Goal: Task Accomplishment & Management: Manage account settings

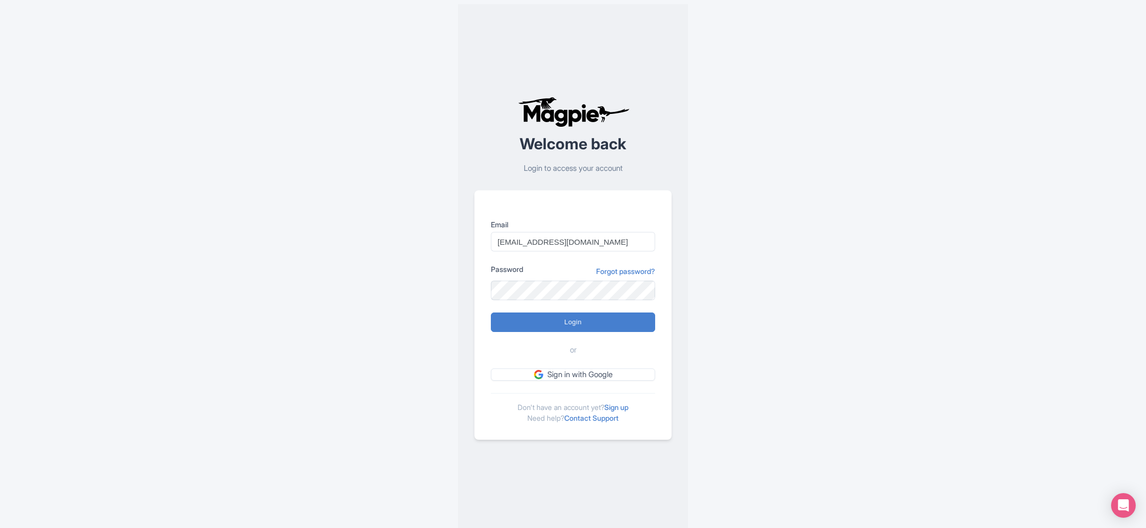
type input "info@increasewebconversions.com"
click at [491, 313] on input "Login" at bounding box center [573, 323] width 164 height 20
type input "Logging in..."
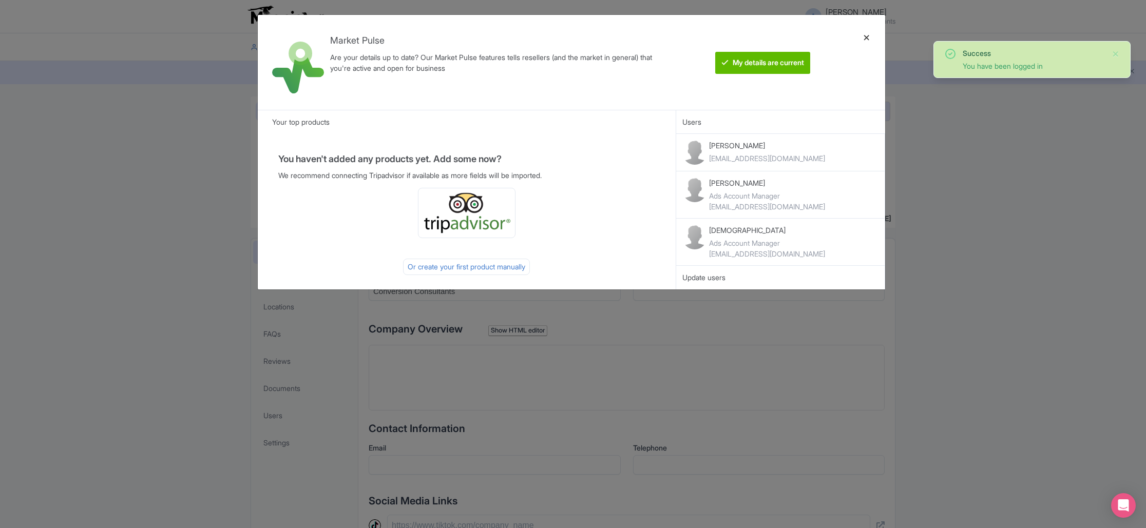
click at [866, 38] on div at bounding box center [866, 62] width 25 height 79
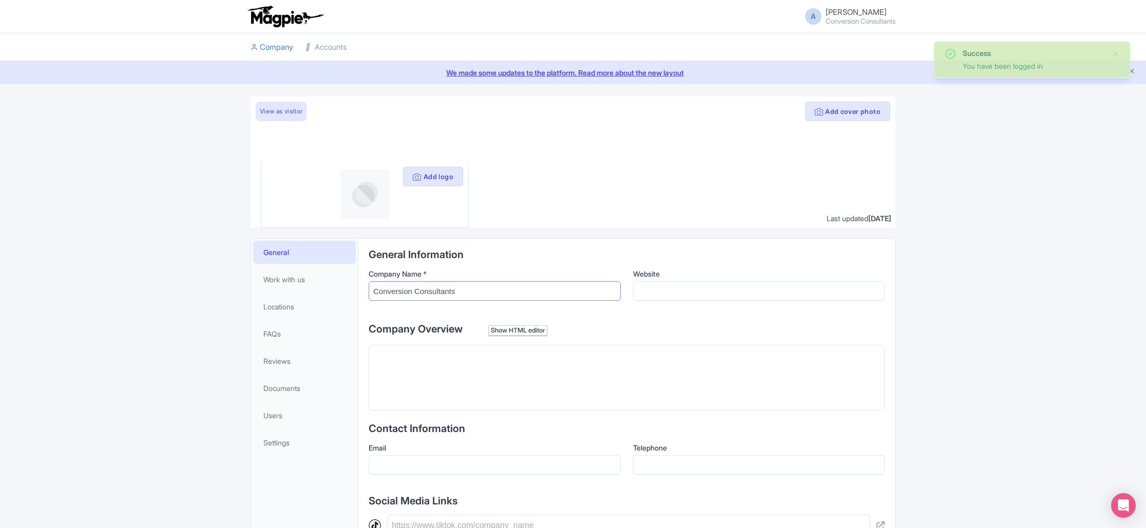
click at [478, 294] on input "Conversion Consultants" at bounding box center [495, 291] width 252 height 20
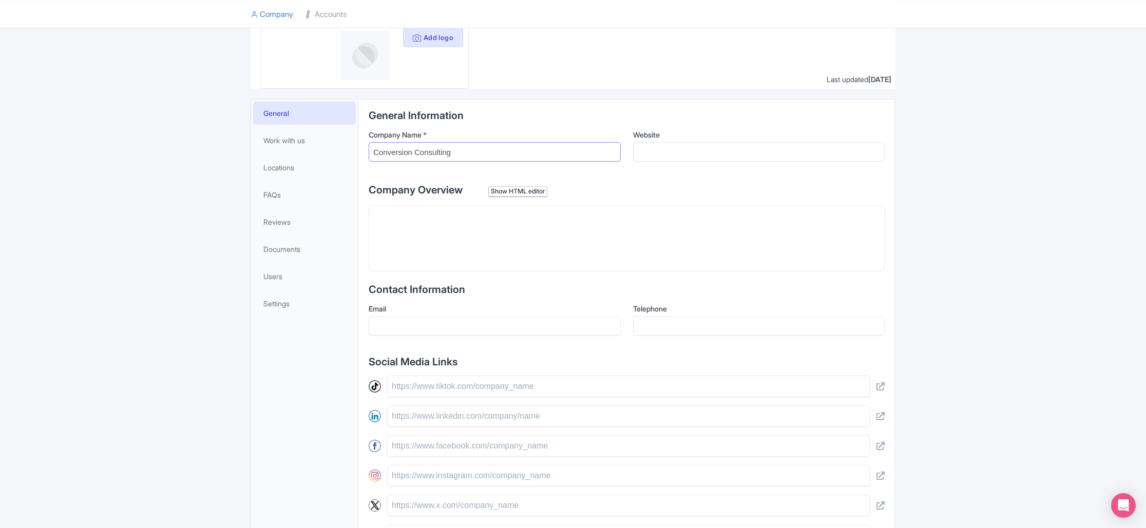
scroll to position [290, 0]
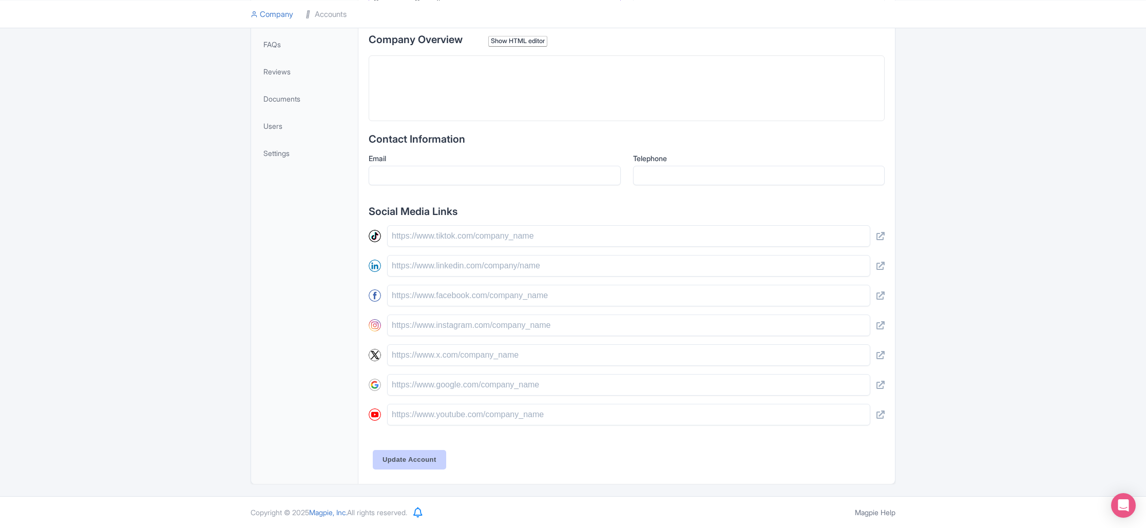
type input "Conversion Consulting"
click at [410, 460] on input "Update Account" at bounding box center [409, 460] width 73 height 20
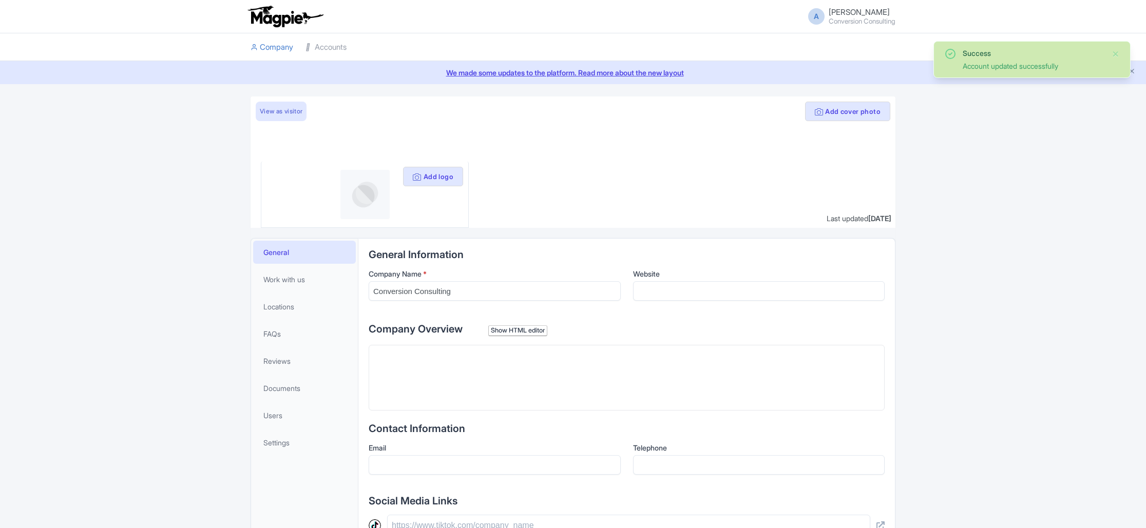
scroll to position [249, 0]
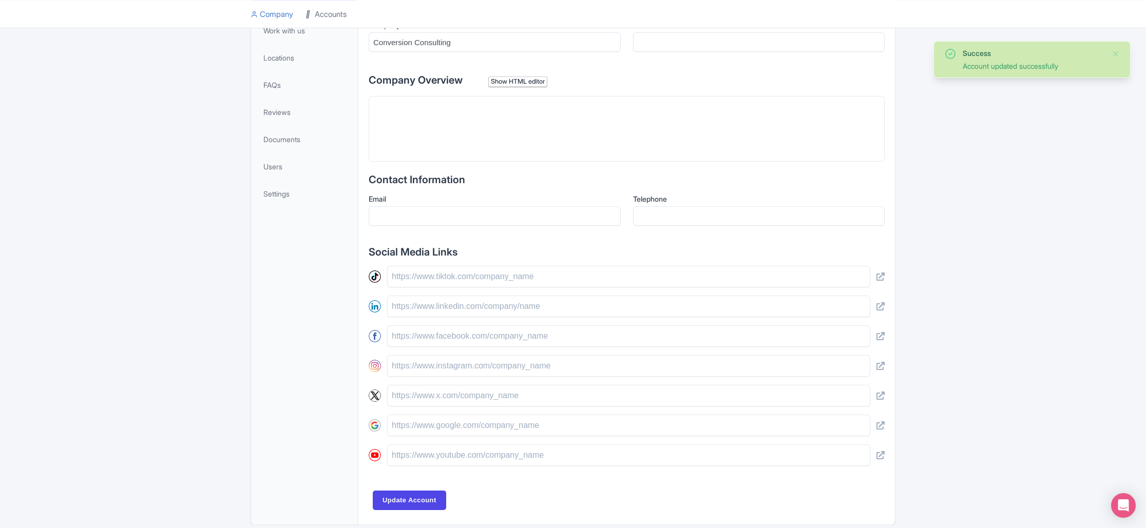
click at [324, 14] on link "Accounts" at bounding box center [325, 14] width 41 height 28
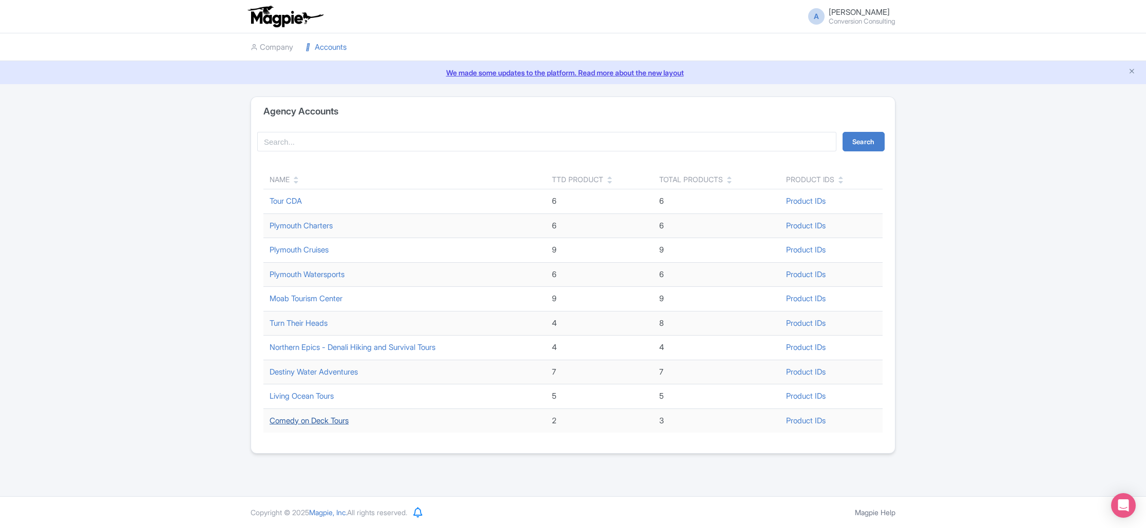
click at [338, 420] on link "Comedy on Deck Tours" at bounding box center [309, 421] width 79 height 10
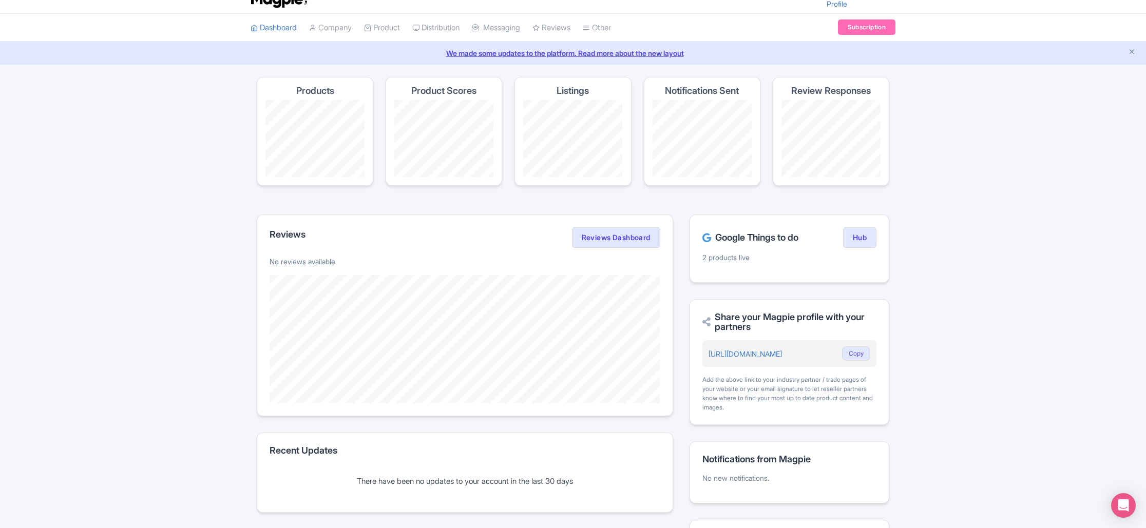
scroll to position [24, 0]
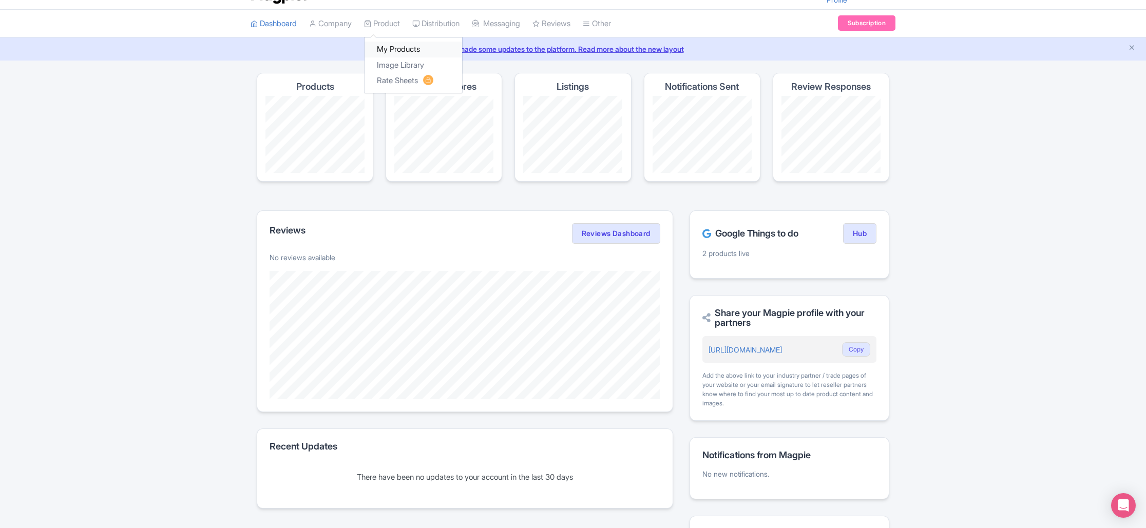
click at [406, 52] on link "My Products" at bounding box center [413, 50] width 98 height 16
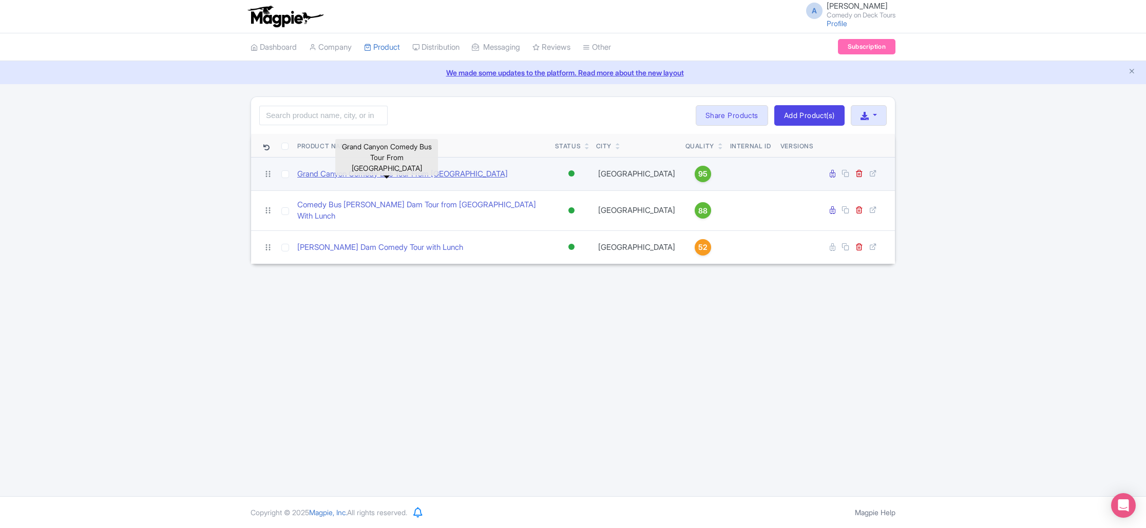
click at [426, 172] on link "Grand Canyon Comedy Bus Tour From [GEOGRAPHIC_DATA]" at bounding box center [402, 174] width 210 height 12
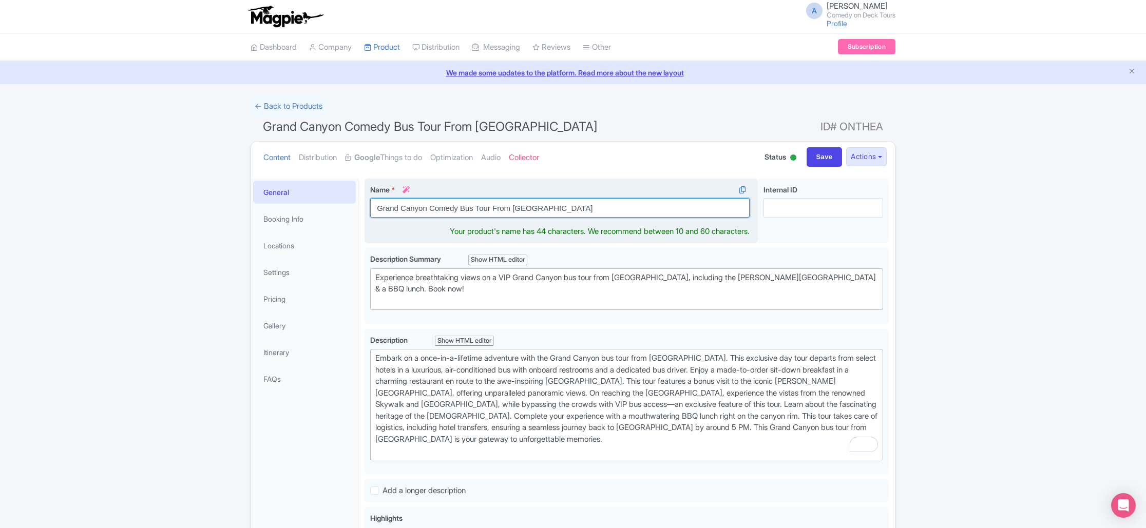
drag, startPoint x: 456, startPoint y: 209, endPoint x: 431, endPoint y: 210, distance: 25.7
click at [431, 210] on input "Grand Canyon Comedy Bus Tour From [GEOGRAPHIC_DATA]" at bounding box center [559, 208] width 379 height 20
click at [376, 208] on input "Grand Canyon Bus Tour From [GEOGRAPHIC_DATA]" at bounding box center [559, 208] width 379 height 20
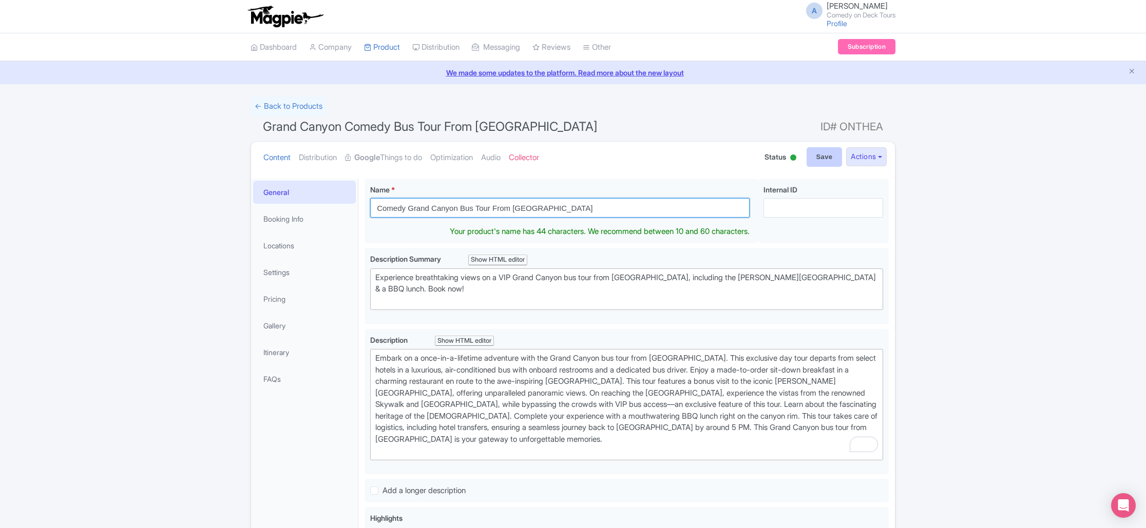
type input "Comedy Grand Canyon Bus Tour From [GEOGRAPHIC_DATA]"
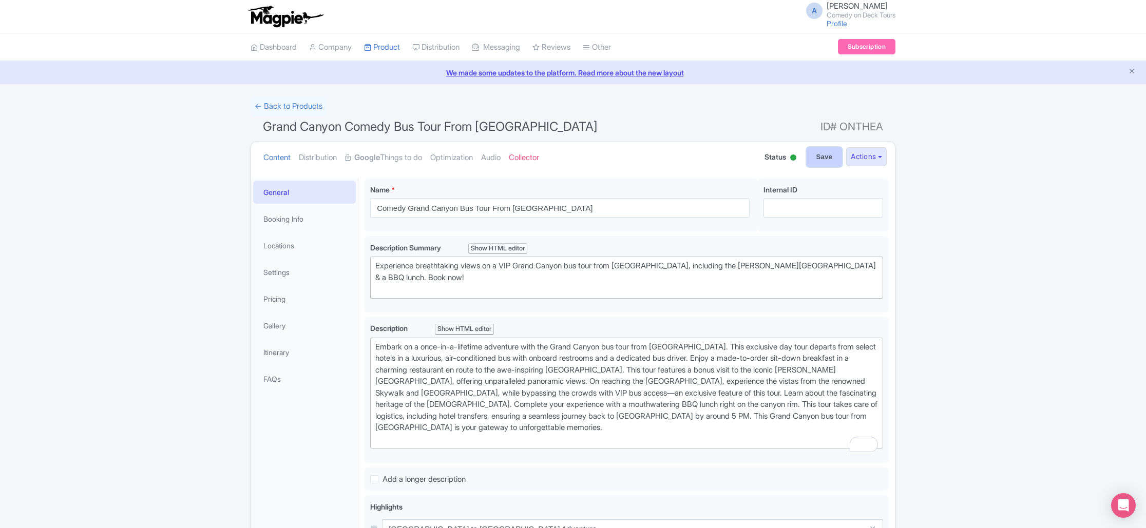
click at [824, 156] on input "Save" at bounding box center [824, 157] width 36 height 20
type input "Saving..."
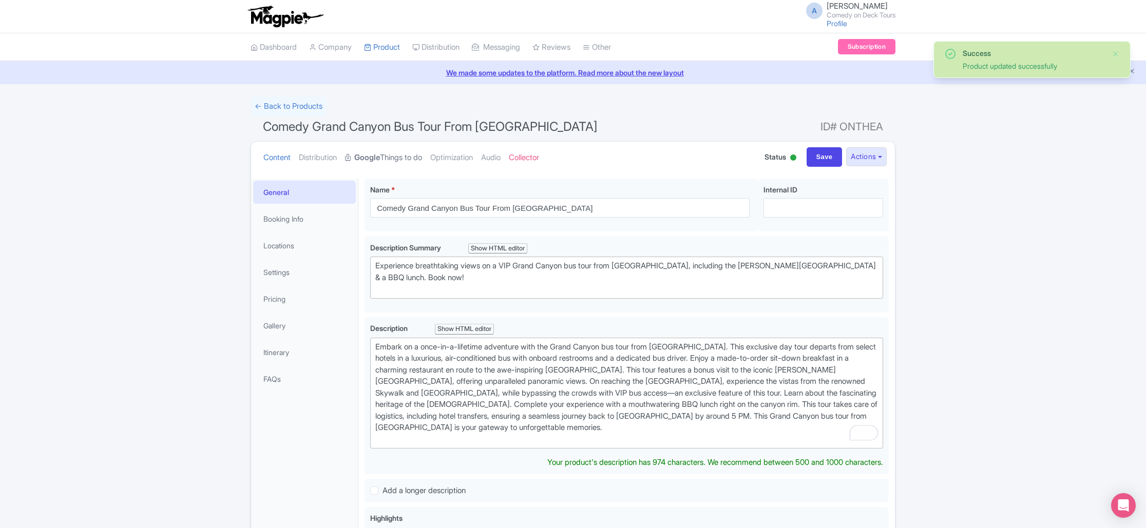
click at [411, 158] on link "Google Things to do" at bounding box center [383, 158] width 77 height 32
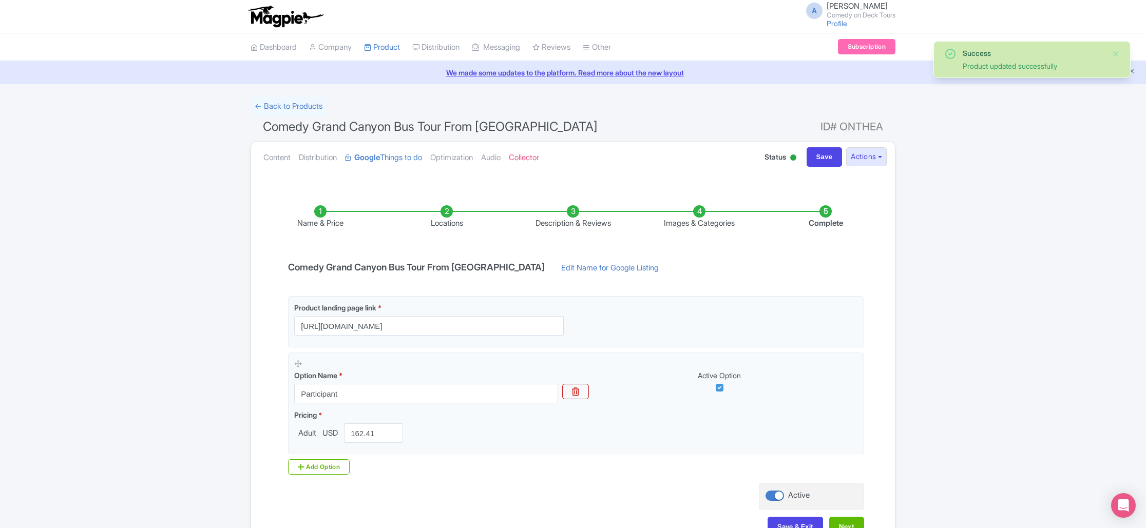
click at [569, 215] on li "Description & Reviews" at bounding box center [573, 217] width 126 height 24
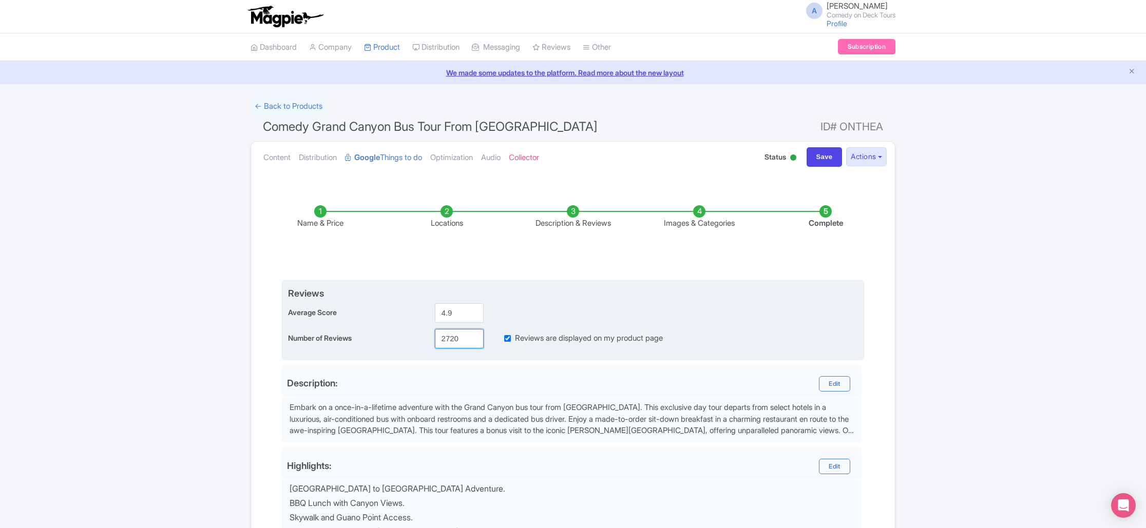
drag, startPoint x: 437, startPoint y: 340, endPoint x: 428, endPoint y: 339, distance: 9.3
click at [428, 340] on div "Number of Reviews 2720 Reviews are displayed on my product page" at bounding box center [573, 339] width 570 height 20
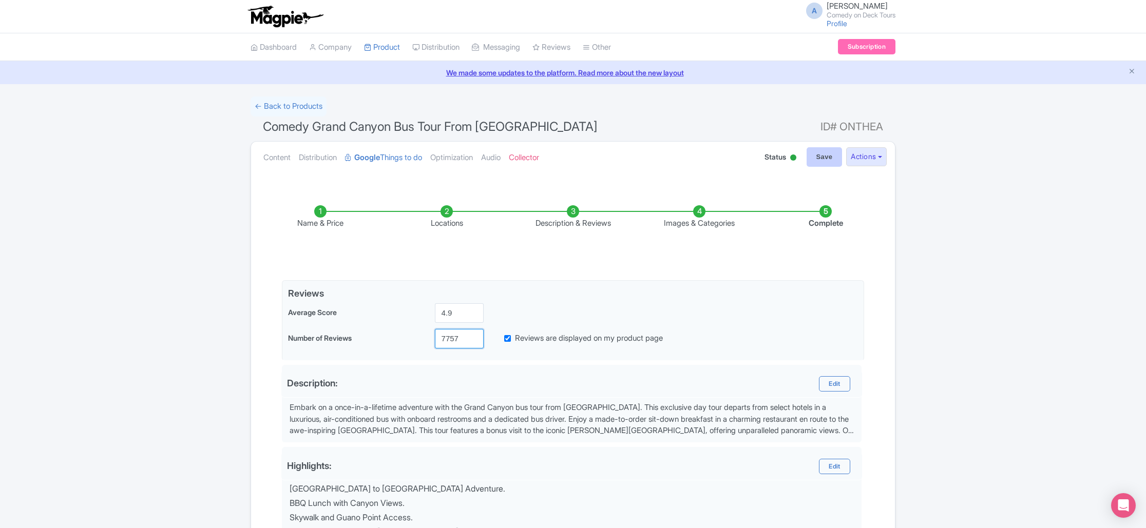
type input "7757"
click at [819, 162] on input "Save" at bounding box center [824, 157] width 36 height 20
type input "Saving..."
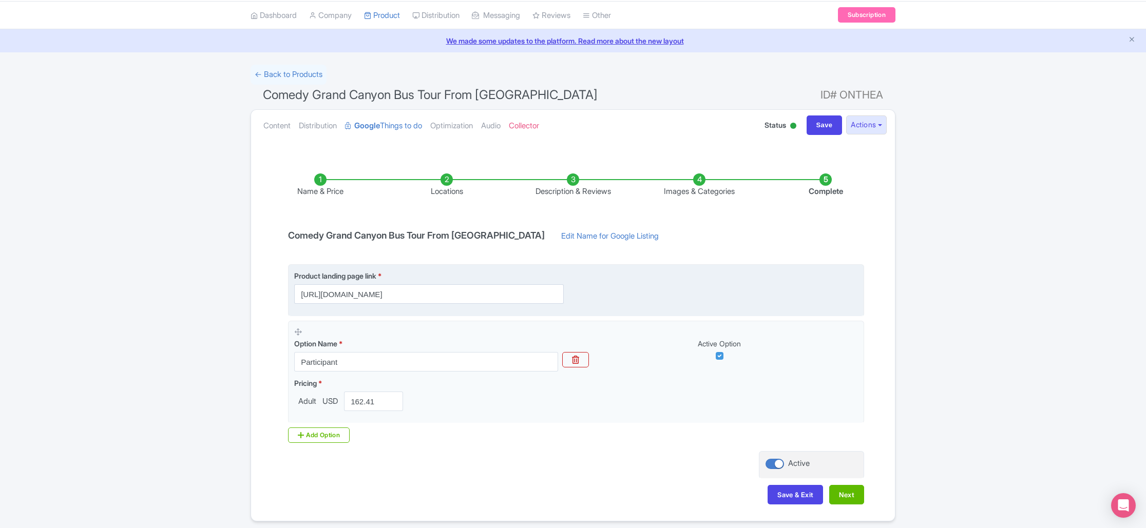
scroll to position [69, 0]
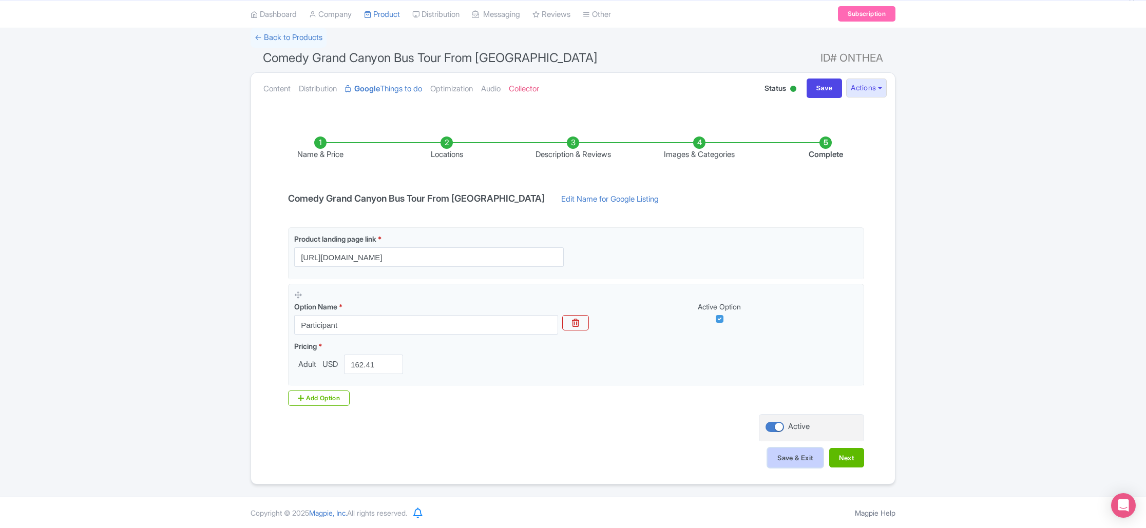
click at [787, 461] on button "Save & Exit" at bounding box center [794, 458] width 55 height 20
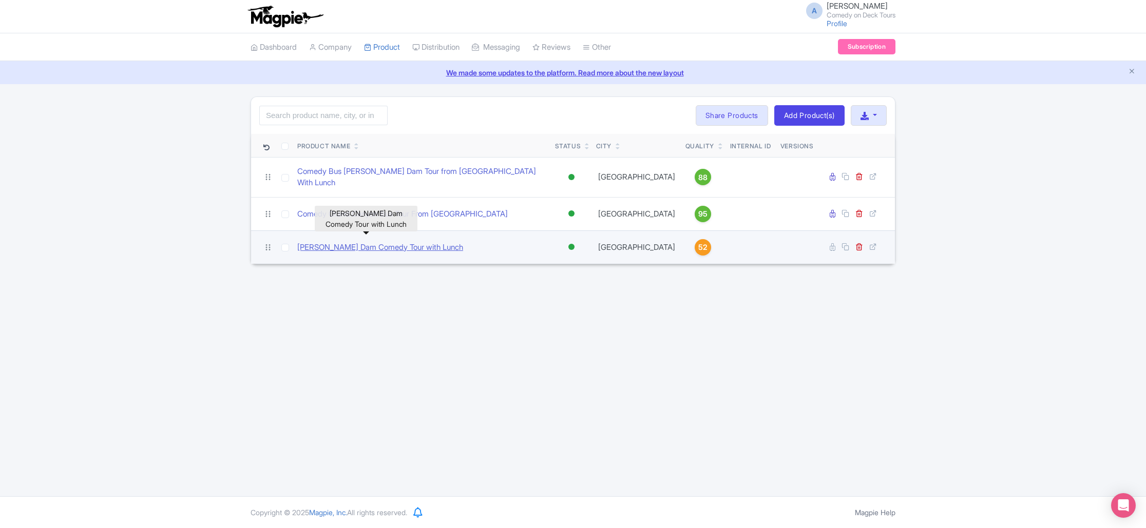
click at [396, 242] on link "Hoover Dam Comedy Tour with Lunch" at bounding box center [380, 248] width 166 height 12
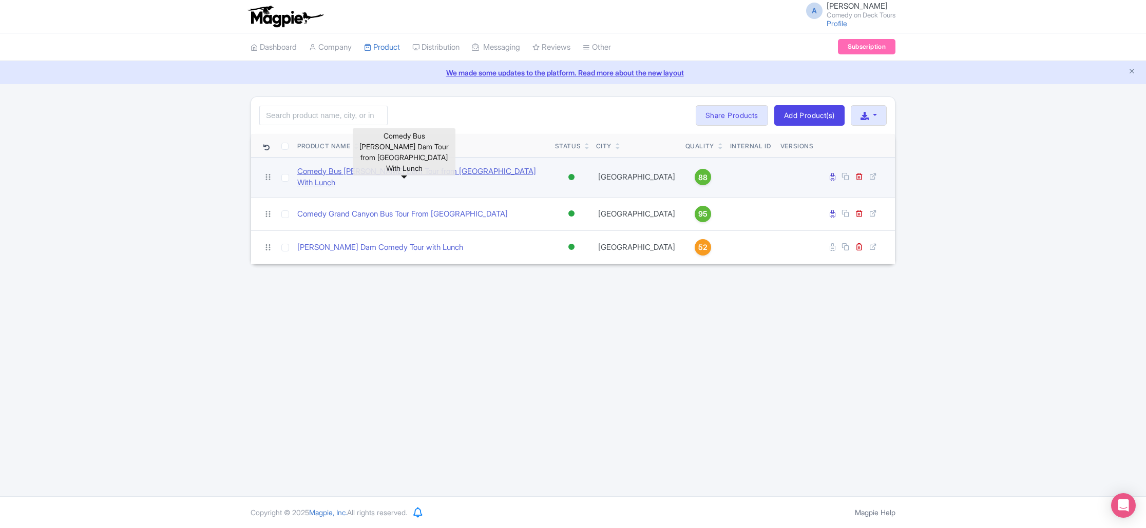
click at [447, 178] on link "Comedy Bus [PERSON_NAME] Dam Tour from [GEOGRAPHIC_DATA] With Lunch" at bounding box center [421, 177] width 249 height 23
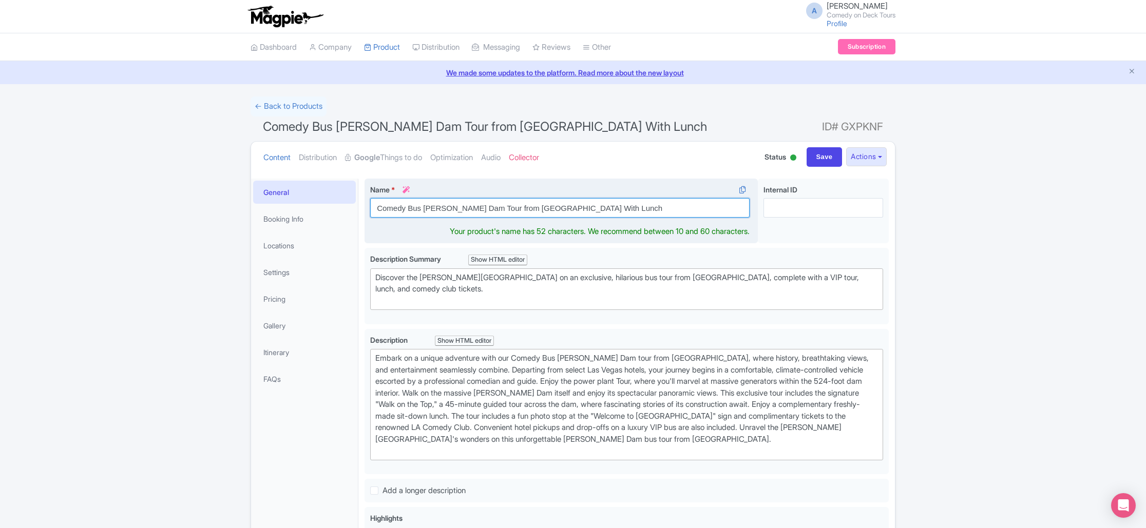
drag, startPoint x: 616, startPoint y: 209, endPoint x: 542, endPoint y: 209, distance: 73.9
click at [542, 209] on input "Comedy Bus Hoover Dam Tour from Las Vegas With Lunch" at bounding box center [559, 208] width 379 height 20
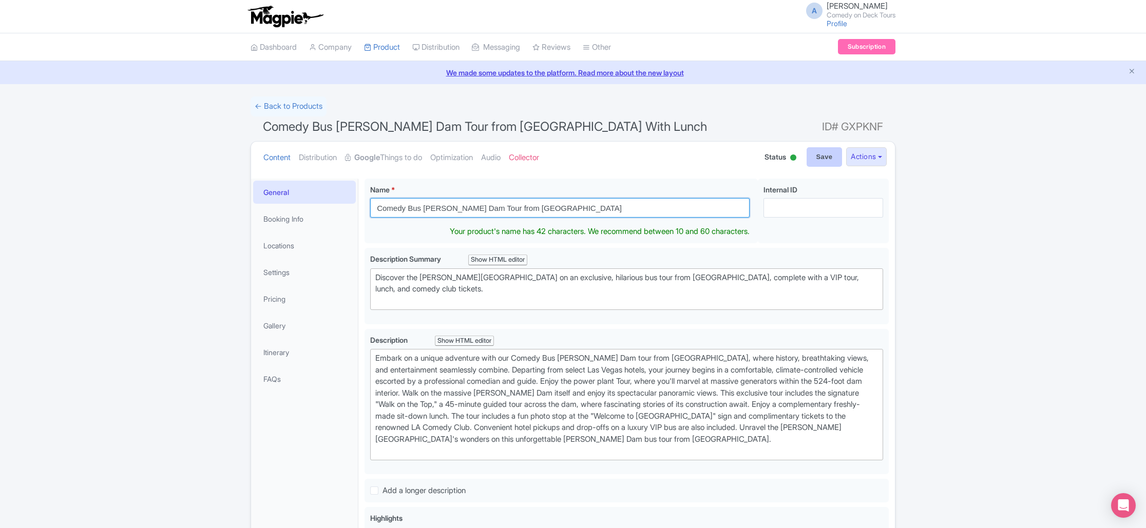
type input "Comedy Bus [PERSON_NAME] Dam Tour from [GEOGRAPHIC_DATA]"
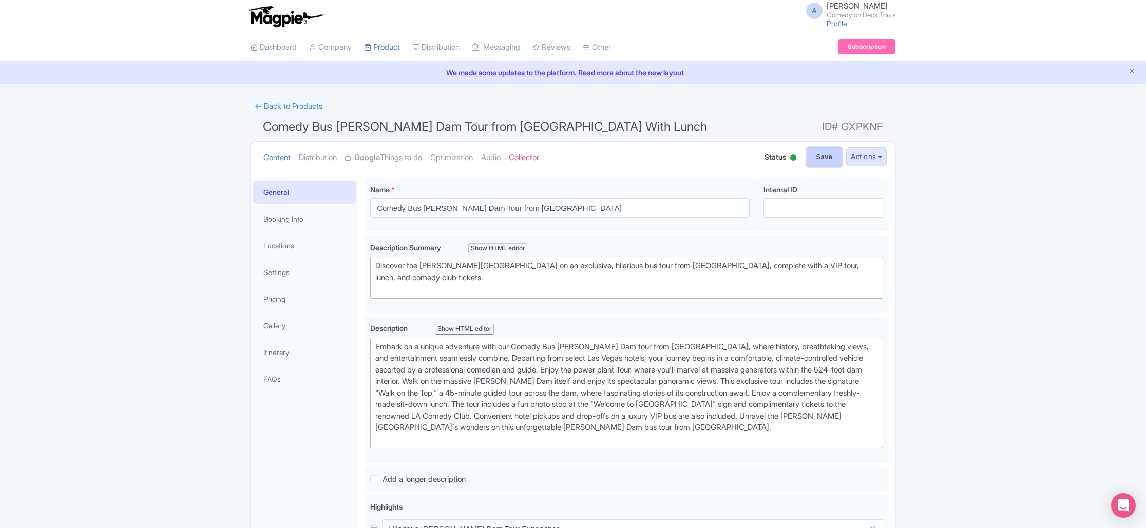
drag, startPoint x: 816, startPoint y: 162, endPoint x: 806, endPoint y: 164, distance: 10.1
click at [816, 162] on input "Save" at bounding box center [824, 157] width 36 height 20
type input "Saving..."
